Goal: Complete application form

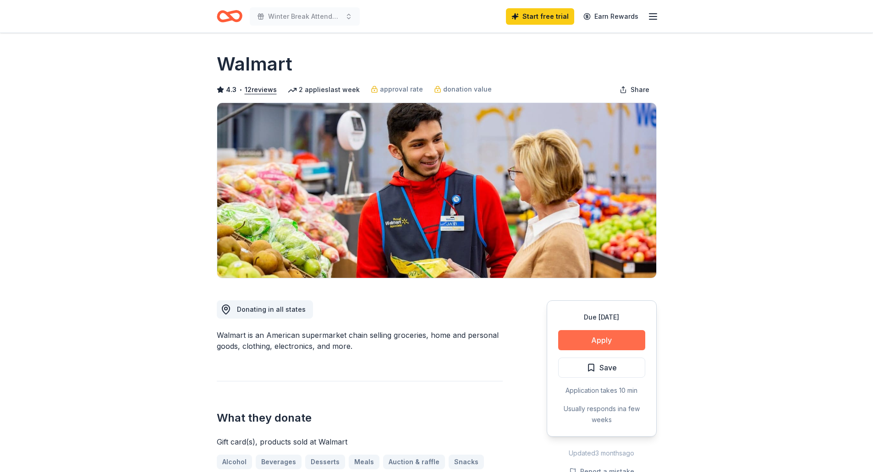
click at [605, 336] on button "Apply" at bounding box center [601, 340] width 87 height 20
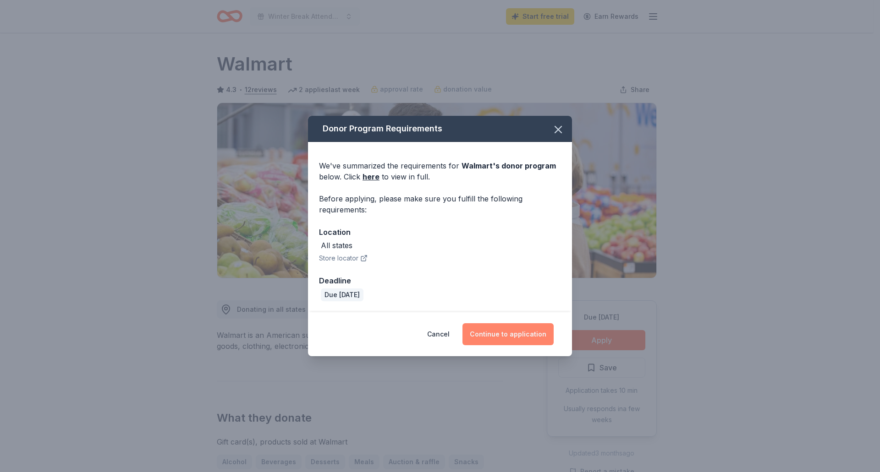
click at [520, 335] on button "Continue to application" at bounding box center [507, 334] width 91 height 22
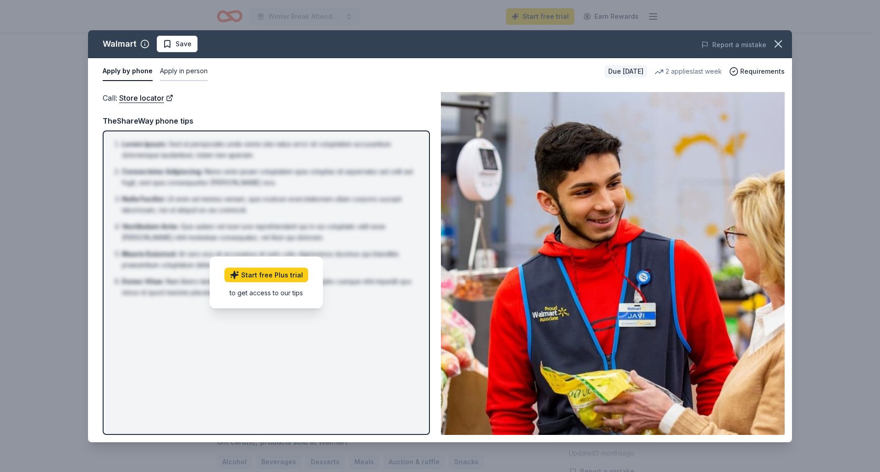
click at [176, 76] on button "Apply in person" at bounding box center [184, 71] width 48 height 19
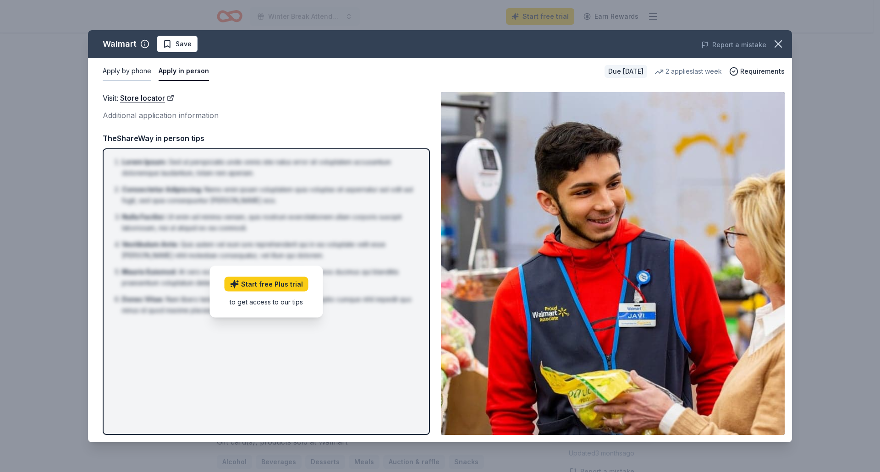
click at [139, 72] on button "Apply by phone" at bounding box center [127, 71] width 49 height 19
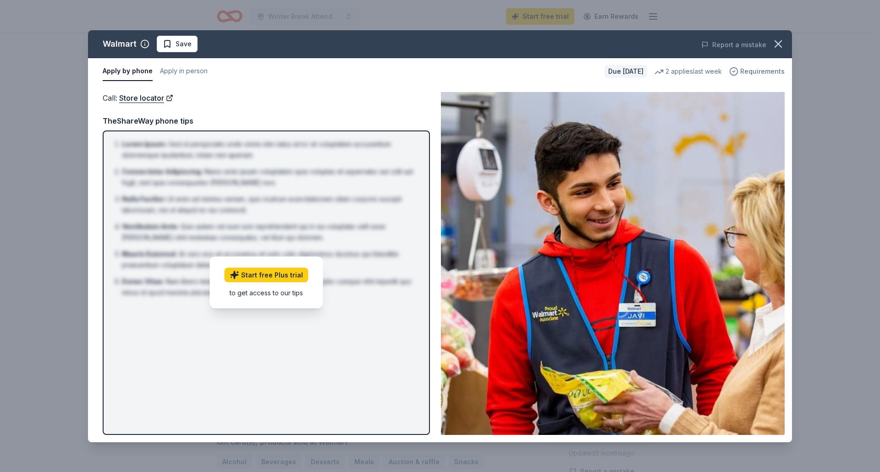
click at [757, 71] on span "Requirements" at bounding box center [762, 71] width 44 height 11
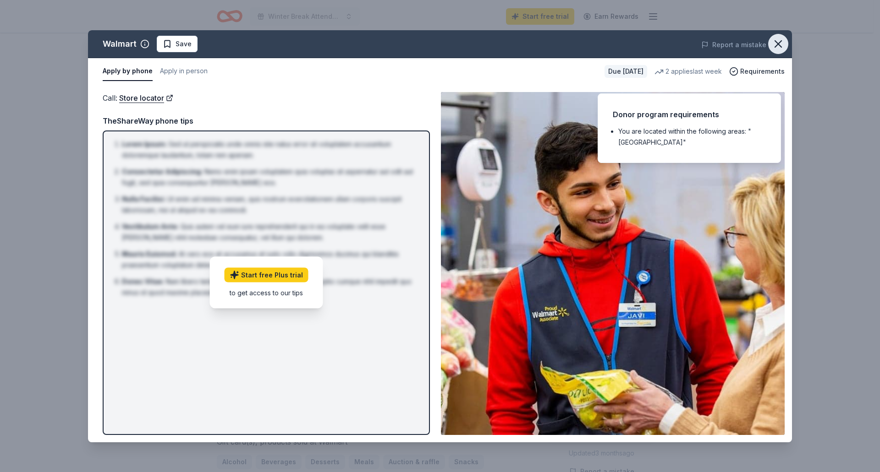
click at [777, 39] on icon "button" at bounding box center [778, 44] width 13 height 13
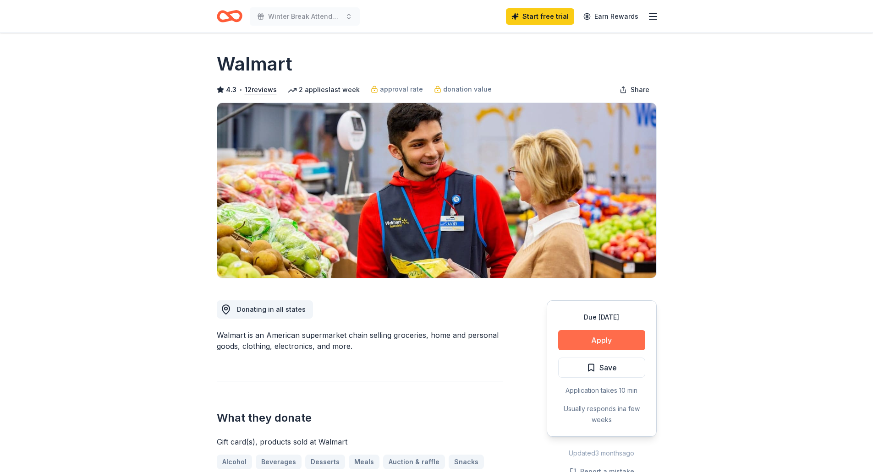
click at [585, 335] on button "Apply" at bounding box center [601, 340] width 87 height 20
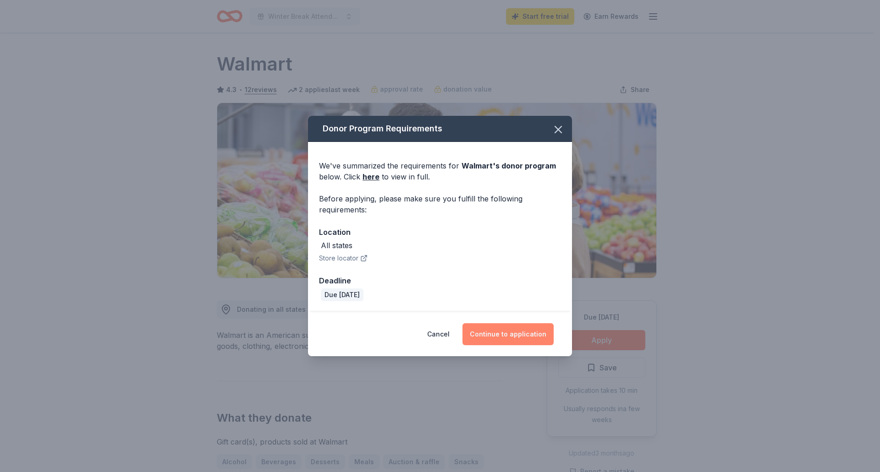
click at [516, 334] on button "Continue to application" at bounding box center [507, 334] width 91 height 22
